Goal: Participate in discussion

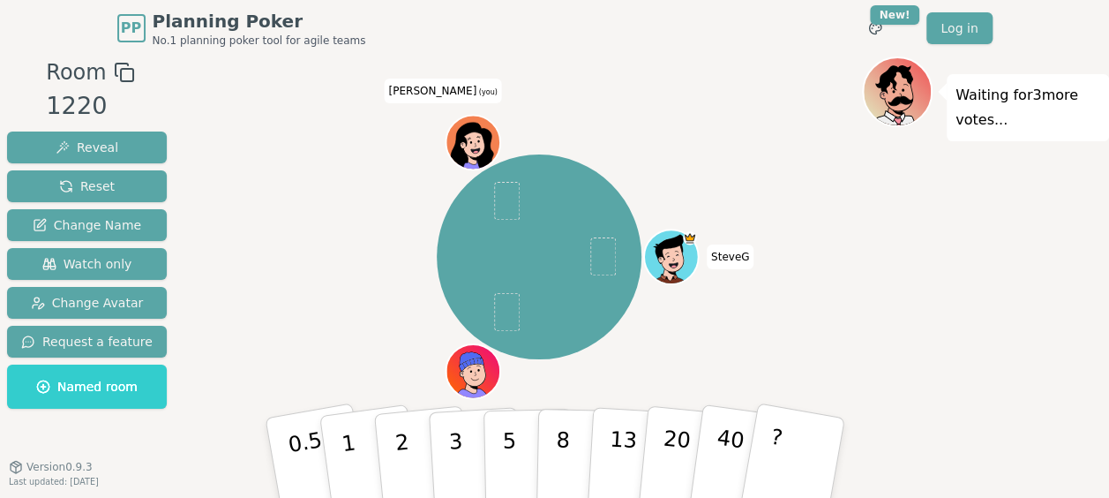
click at [114, 71] on icon at bounding box center [124, 72] width 21 height 21
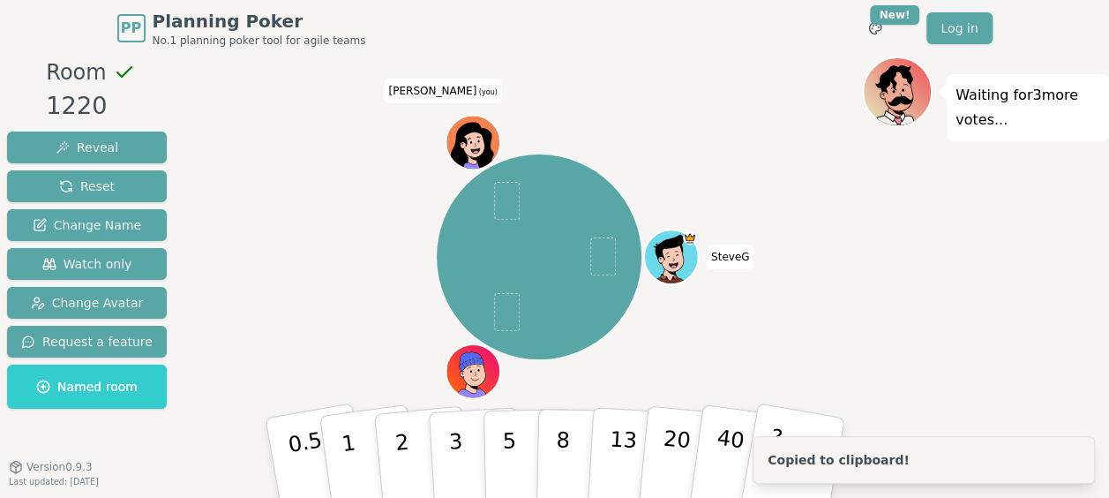
click at [65, 97] on div "1220" at bounding box center [90, 106] width 88 height 36
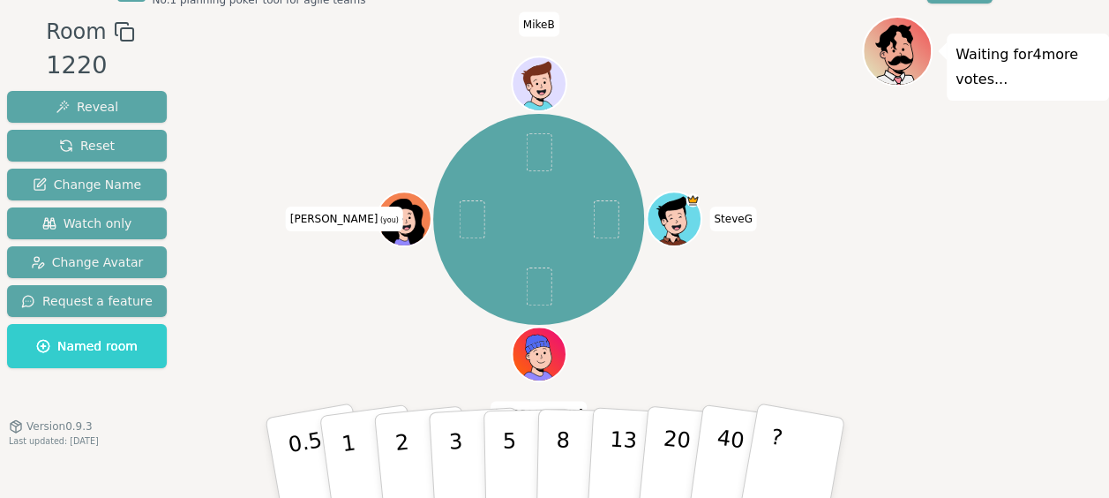
scroll to position [44, 0]
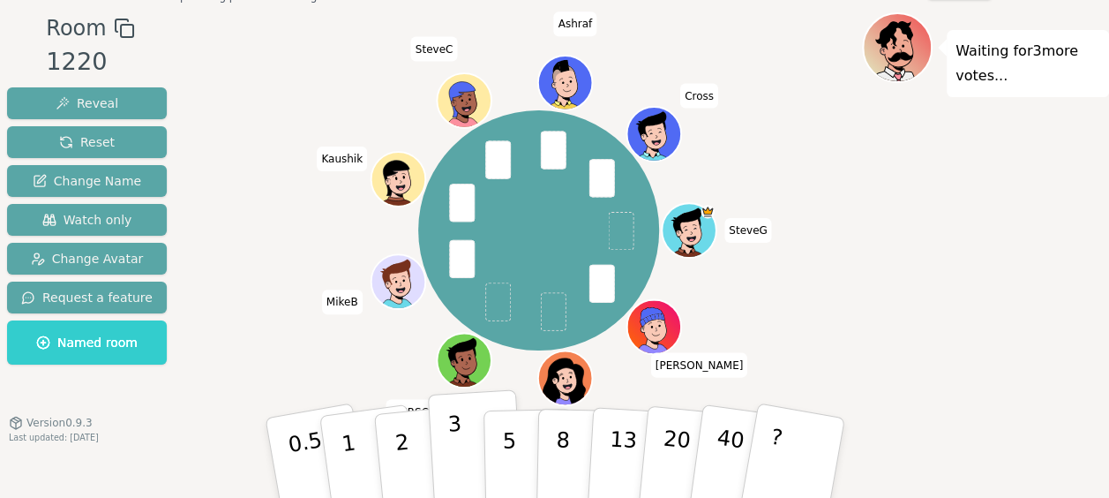
click at [452, 438] on p "3" at bounding box center [455, 459] width 19 height 96
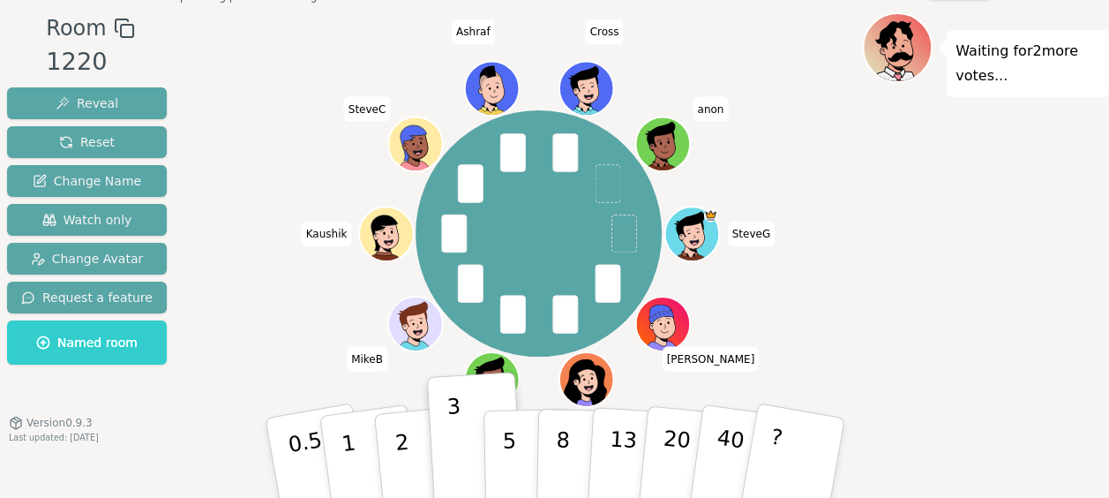
click at [266, 395] on div "SteveG [PERSON_NAME] (you) [PERSON_NAME] [PERSON_NAME] anon" at bounding box center [538, 233] width 647 height 378
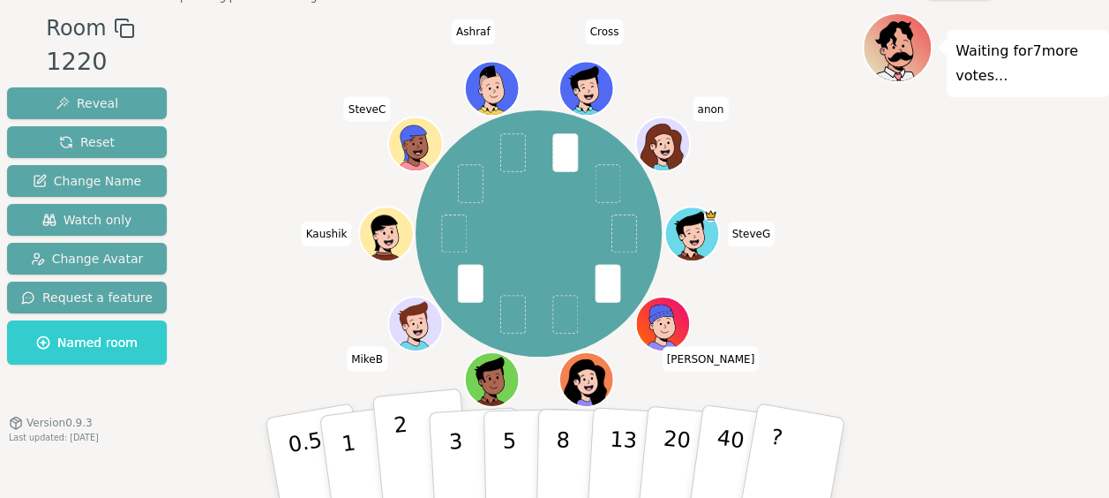
click at [399, 436] on p "2" at bounding box center [403, 460] width 23 height 96
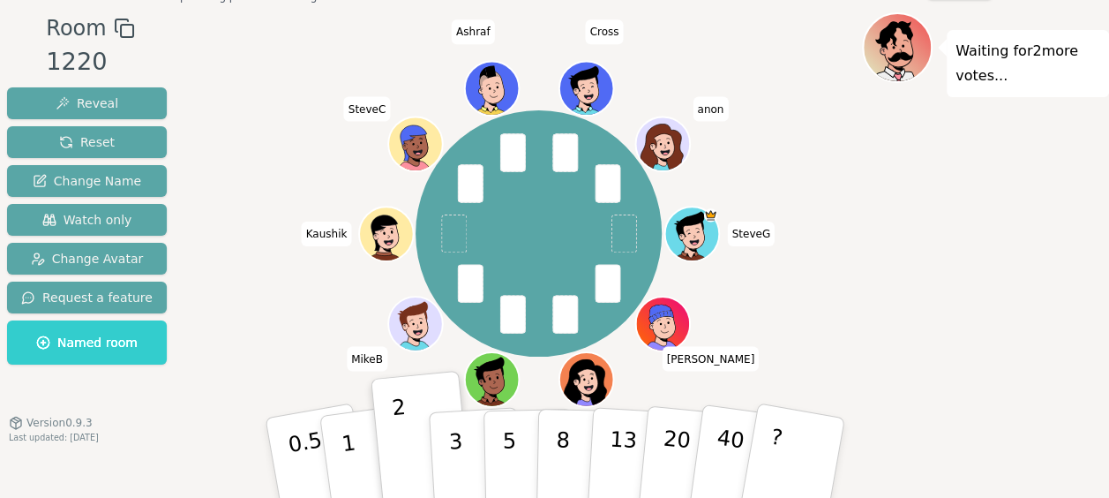
click at [757, 300] on div "SteveG [PERSON_NAME] (you) [PERSON_NAME] [PERSON_NAME] anon" at bounding box center [538, 233] width 647 height 378
click at [395, 415] on p "2" at bounding box center [403, 460] width 23 height 96
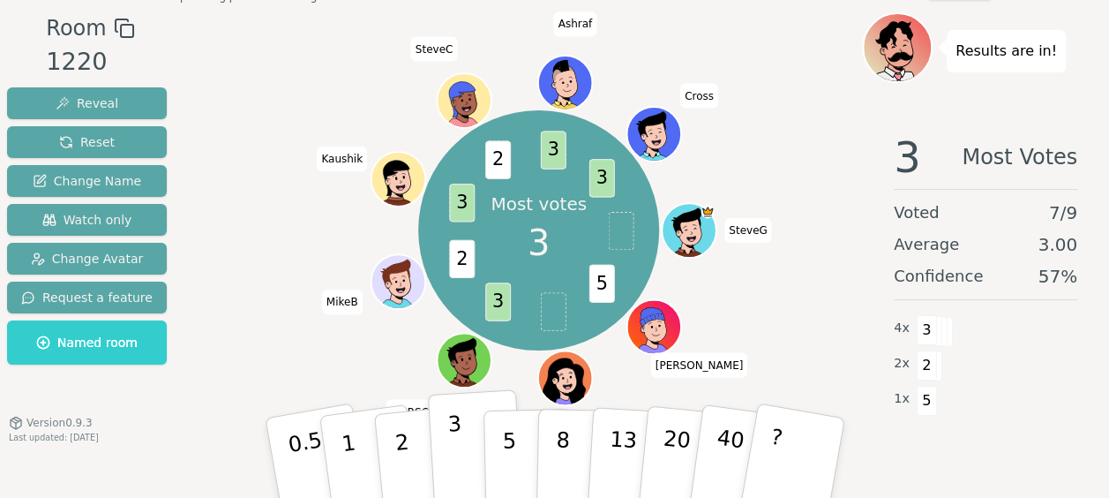
click at [455, 446] on p "3" at bounding box center [455, 459] width 19 height 96
click at [775, 338] on div "Majority 3 5 3 3 2 3 2 3 3 SteveG [PERSON_NAME] (you) [PERSON_NAME] SteveC [PER…" at bounding box center [538, 230] width 647 height 372
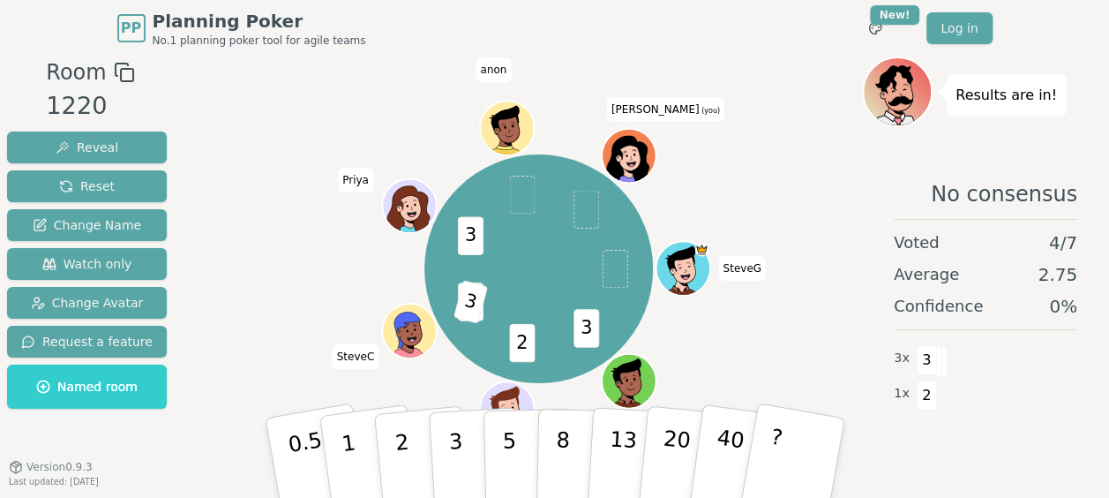
click at [736, 311] on div "3 2 2 3 3 SteveG Dave MikeB SteveC Priya anon Girija (you)" at bounding box center [538, 268] width 647 height 361
